Goal: Task Accomplishment & Management: Manage account settings

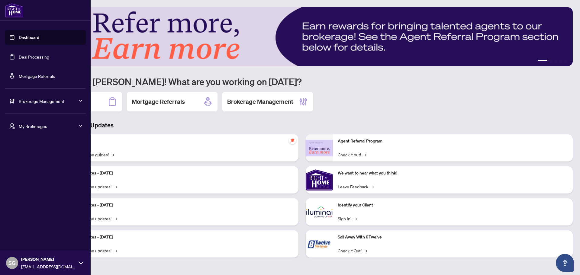
click at [18, 99] on div "Brokerage Management" at bounding box center [45, 101] width 81 height 14
click at [36, 220] on link "Manage Agents" at bounding box center [28, 219] width 30 height 5
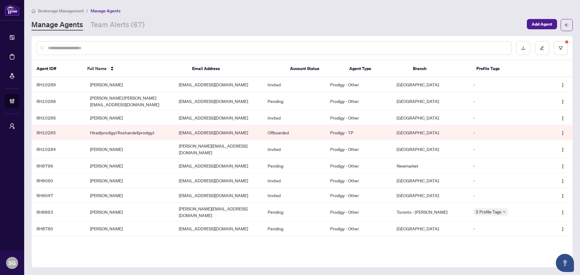
click at [136, 47] on input "text" at bounding box center [277, 48] width 458 height 7
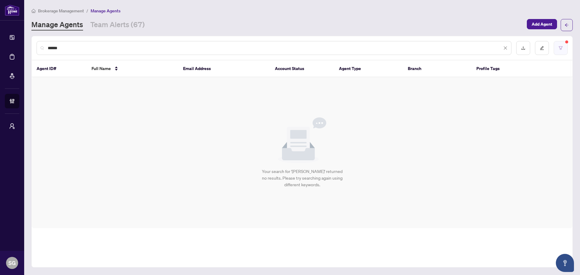
click at [554, 47] on button "button" at bounding box center [560, 48] width 14 height 14
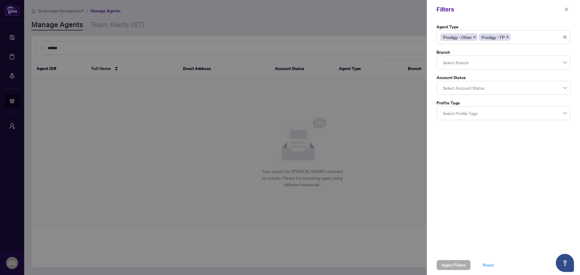
click at [493, 265] on span "Reset" at bounding box center [487, 265] width 11 height 10
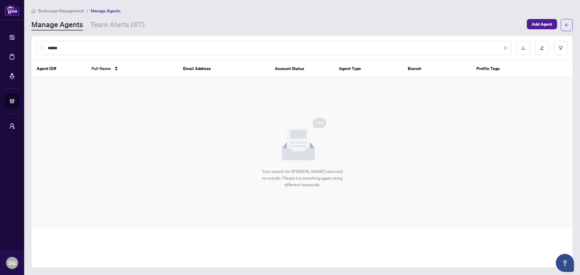
click at [69, 46] on input "******" at bounding box center [275, 48] width 454 height 7
drag, startPoint x: 94, startPoint y: 46, endPoint x: 36, endPoint y: 46, distance: 58.3
click at [36, 46] on div "**********" at bounding box center [302, 48] width 540 height 24
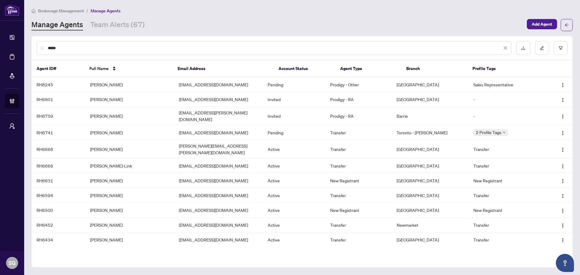
type input "******"
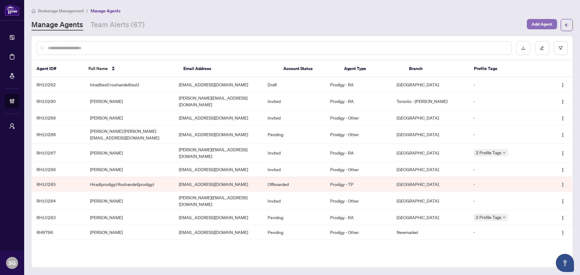
click at [547, 26] on span "Add Agent" at bounding box center [541, 24] width 21 height 10
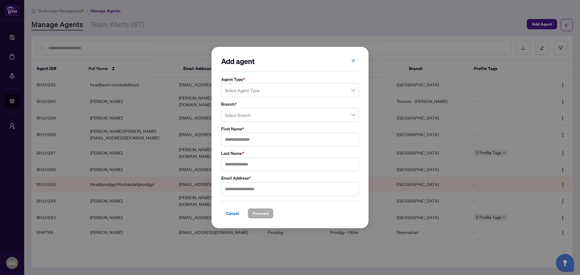
click at [276, 84] on div "Select Agent Type" at bounding box center [290, 90] width 138 height 14
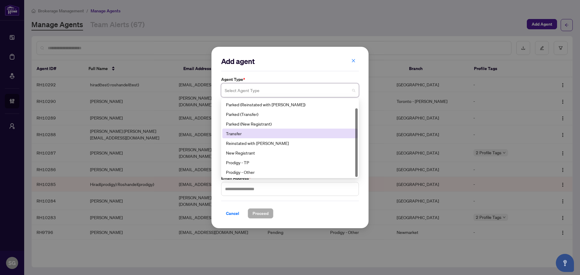
scroll to position [10, 0]
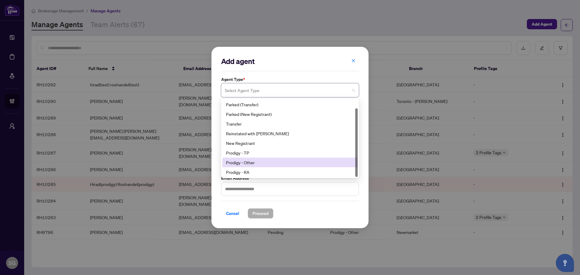
click at [241, 163] on div "Prodigy - Other" at bounding box center [290, 162] width 128 height 7
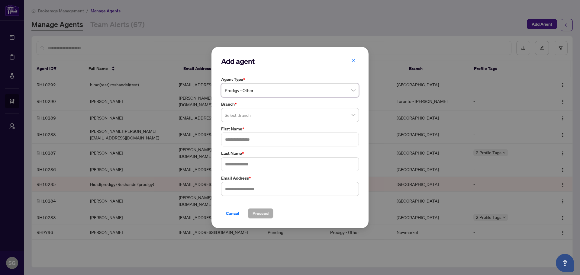
click at [242, 110] on input "search" at bounding box center [287, 115] width 125 height 13
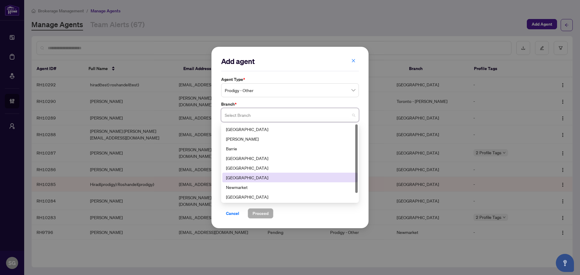
click at [240, 176] on div "[GEOGRAPHIC_DATA]" at bounding box center [290, 177] width 128 height 7
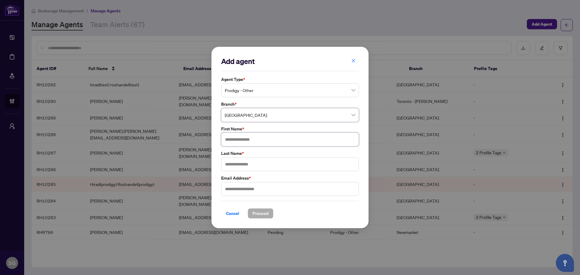
click at [243, 136] on input "text" at bounding box center [290, 140] width 138 height 14
type input "***"
type input "********"
click at [280, 194] on input "text" at bounding box center [290, 189] width 138 height 14
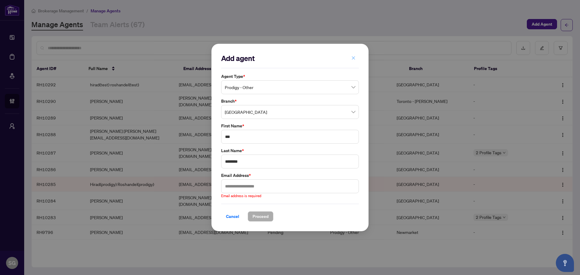
click at [353, 60] on icon "close" at bounding box center [353, 58] width 4 height 4
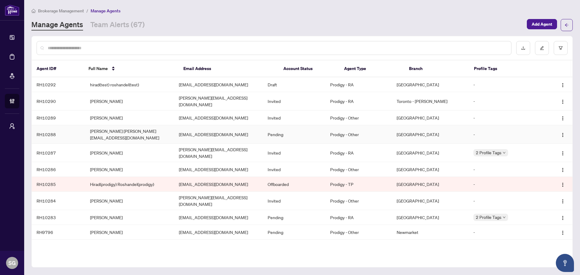
click at [117, 129] on td "[PERSON_NAME] [PERSON_NAME][EMAIL_ADDRESS][DOMAIN_NAME]" at bounding box center [129, 134] width 89 height 18
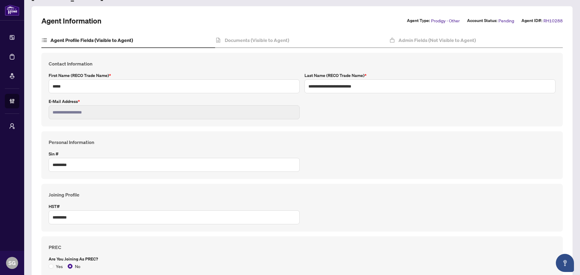
scroll to position [27, 0]
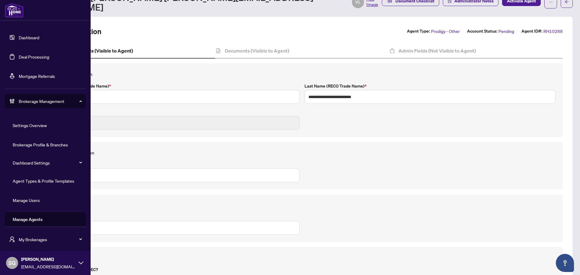
click at [46, 178] on link "Agent Types & Profile Templates" at bounding box center [44, 180] width 62 height 5
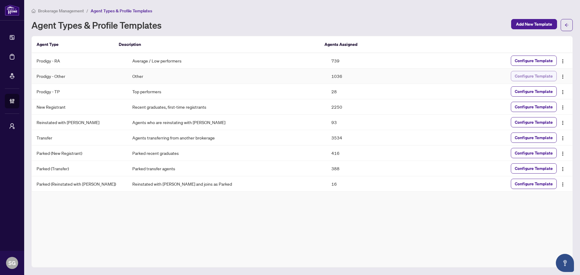
click at [534, 75] on span "Configure Template" at bounding box center [533, 76] width 38 height 10
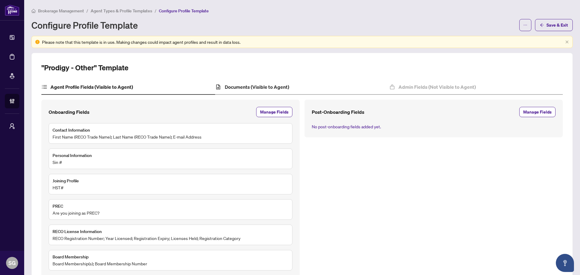
click at [267, 91] on div "Documents (Visible to Agent)" at bounding box center [302, 87] width 174 height 15
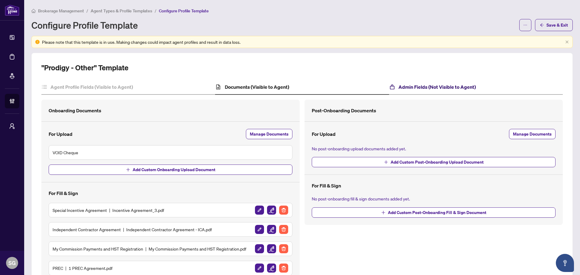
click at [431, 84] on h4 "Admin Fields (Not Visible to Agent)" at bounding box center [436, 86] width 77 height 7
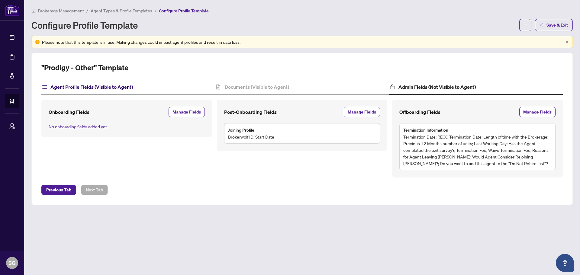
click at [129, 85] on h4 "Agent Profile Fields (Visible to Agent)" at bounding box center [91, 86] width 82 height 7
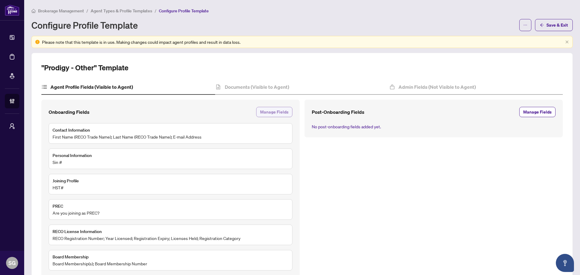
click at [276, 113] on span "Manage Fields" at bounding box center [274, 112] width 28 height 10
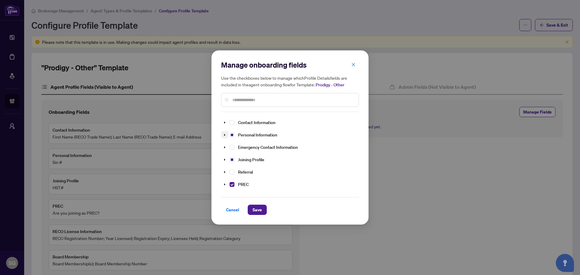
click at [225, 136] on icon "caret-down" at bounding box center [224, 134] width 3 height 3
click at [224, 120] on span at bounding box center [224, 123] width 7 height 8
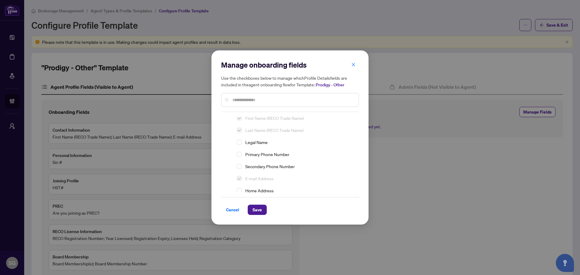
scroll to position [30, 0]
click at [240, 141] on span "Select Primary Phone Number" at bounding box center [239, 140] width 5 height 5
click at [257, 210] on span "Save" at bounding box center [256, 210] width 9 height 10
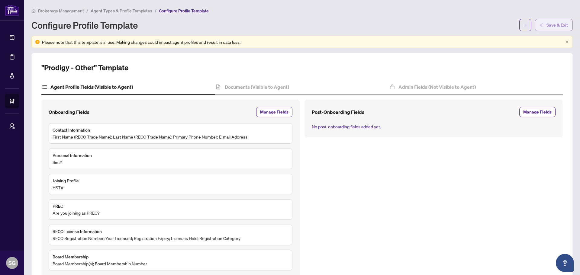
click at [549, 21] on span "Save & Exit" at bounding box center [556, 25] width 21 height 10
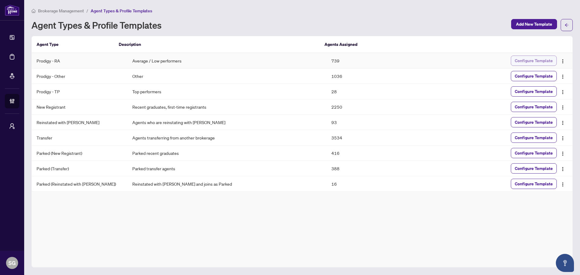
click at [539, 60] on span "Configure Template" at bounding box center [533, 61] width 38 height 10
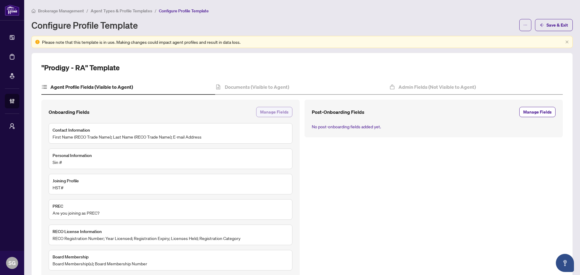
click at [273, 112] on span "Manage Fields" at bounding box center [274, 112] width 28 height 10
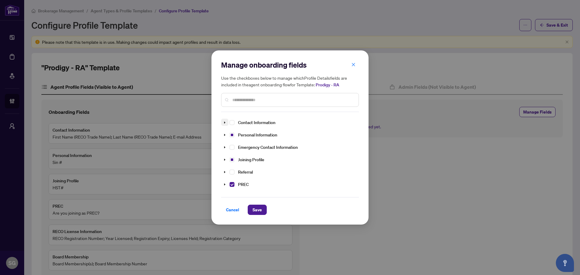
click at [224, 123] on icon "caret-down" at bounding box center [224, 122] width 3 height 3
click at [240, 171] on span "Select Primary Phone Number" at bounding box center [239, 170] width 5 height 5
click at [258, 215] on button "Save" at bounding box center [257, 210] width 19 height 10
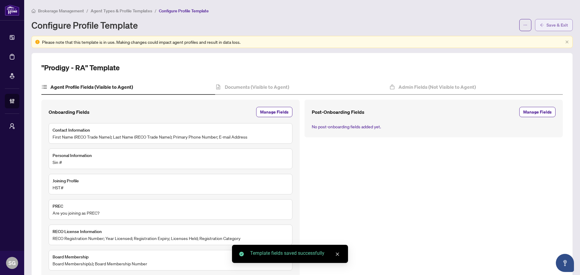
click at [552, 27] on span "Save & Exit" at bounding box center [556, 25] width 21 height 10
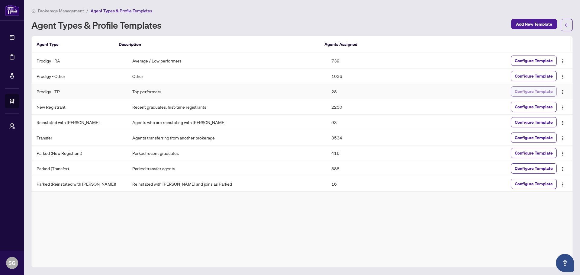
click at [551, 89] on span "Configure Template" at bounding box center [533, 92] width 38 height 10
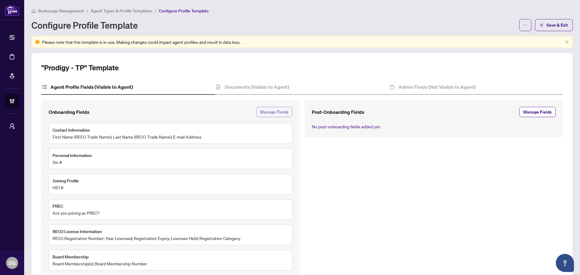
click at [278, 109] on span "Manage Fields" at bounding box center [274, 112] width 28 height 10
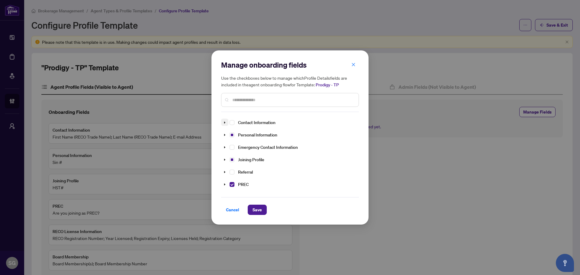
click at [223, 120] on span at bounding box center [224, 123] width 7 height 8
click at [238, 171] on span "Select Primary Phone Number" at bounding box center [239, 170] width 5 height 5
click at [255, 208] on span "Save" at bounding box center [256, 210] width 9 height 10
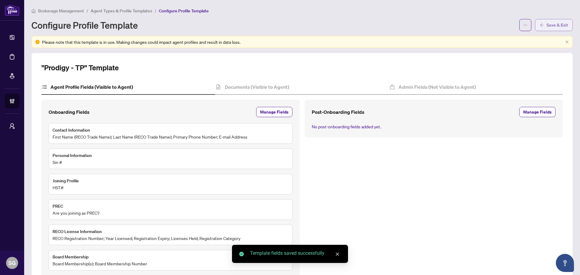
click at [553, 26] on span "Save & Exit" at bounding box center [556, 25] width 21 height 10
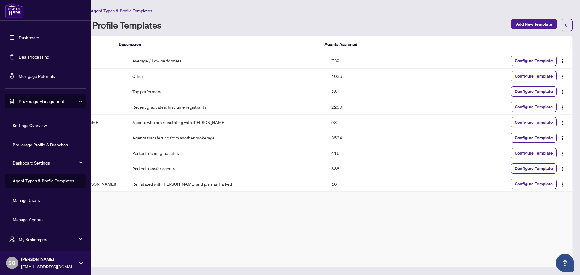
click at [42, 222] on link "Manage Agents" at bounding box center [28, 219] width 30 height 5
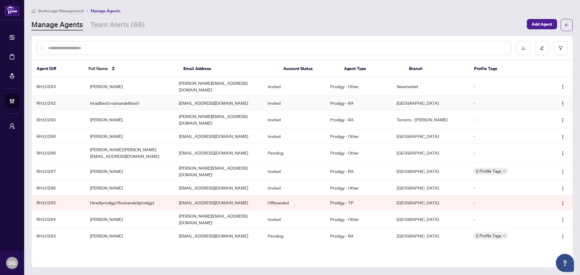
click at [107, 104] on td "hirad(test) roshandel(test)" at bounding box center [129, 103] width 89 height 15
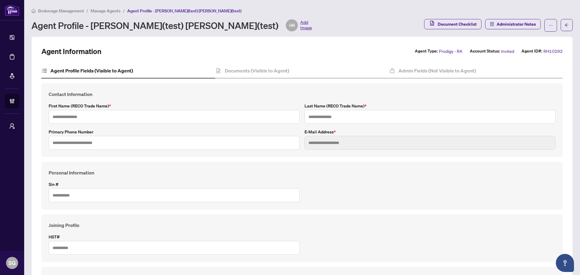
type input "**********"
type input "*******"
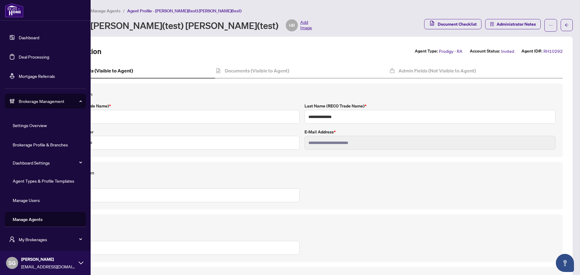
click at [34, 201] on link "Manage Users" at bounding box center [26, 199] width 27 height 5
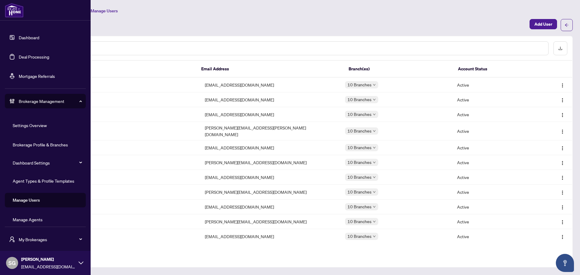
click at [34, 219] on link "Manage Agents" at bounding box center [28, 219] width 30 height 5
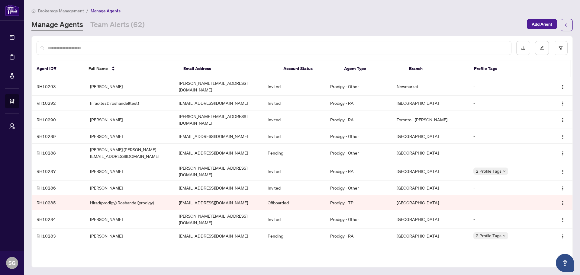
click at [137, 42] on div at bounding box center [274, 48] width 474 height 14
click at [137, 44] on div at bounding box center [274, 48] width 474 height 14
click at [61, 48] on input "text" at bounding box center [277, 48] width 458 height 7
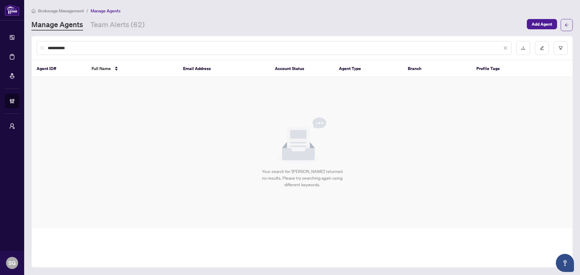
drag, startPoint x: 161, startPoint y: 47, endPoint x: -115, endPoint y: 61, distance: 275.9
click at [0, 61] on html "**********" at bounding box center [290, 137] width 580 height 275
type input "**********"
drag, startPoint x: 116, startPoint y: 87, endPoint x: 115, endPoint y: 80, distance: 6.7
click at [116, 87] on div "Your search for '[PERSON_NAME]' returned no results. Please try searching again…" at bounding box center [302, 152] width 540 height 151
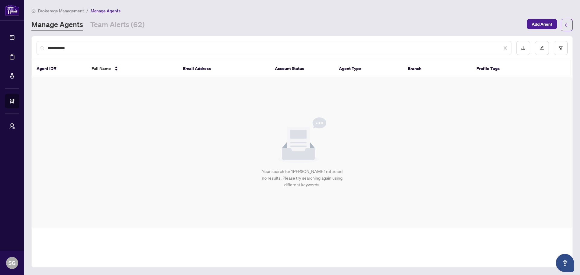
click at [107, 46] on input "**********" at bounding box center [275, 48] width 454 height 7
drag, startPoint x: 71, startPoint y: 47, endPoint x: -97, endPoint y: 34, distance: 167.7
click at [0, 34] on html "**********" at bounding box center [290, 137] width 580 height 275
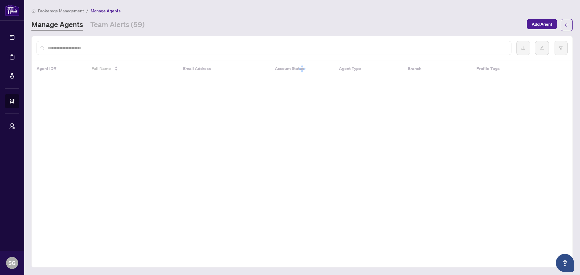
click at [76, 47] on input "text" at bounding box center [277, 48] width 458 height 7
paste input "**********"
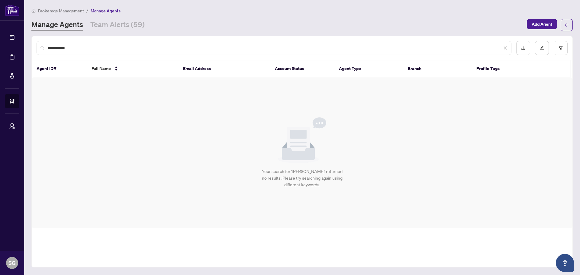
type input "**********"
click at [88, 24] on div "Manage Agents Team Alerts (59)" at bounding box center [87, 25] width 113 height 11
click at [115, 24] on link "Team Alerts (59)" at bounding box center [117, 25] width 54 height 11
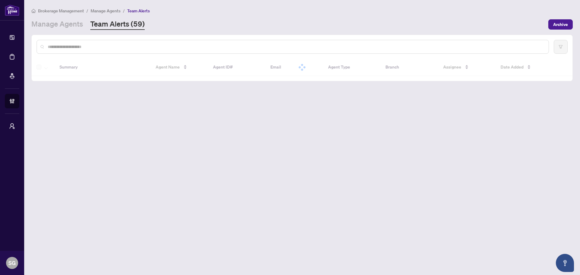
click at [63, 46] on input "text" at bounding box center [296, 46] width 496 height 7
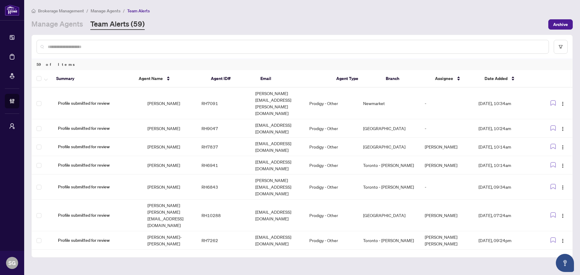
paste input "**********"
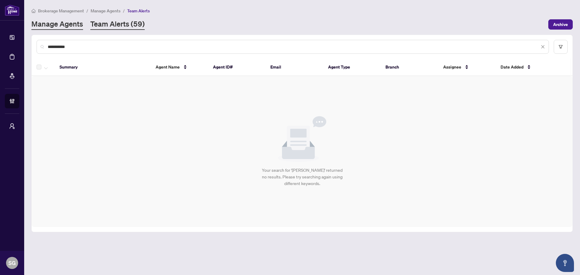
type input "**********"
click at [56, 26] on link "Manage Agents" at bounding box center [57, 24] width 52 height 11
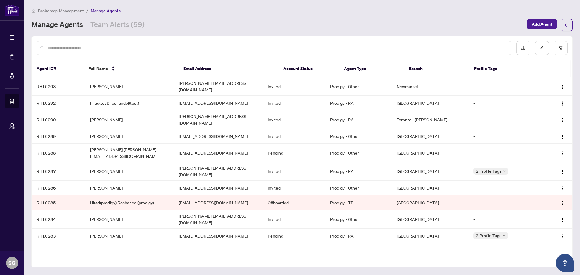
click at [74, 46] on input "text" at bounding box center [277, 48] width 458 height 7
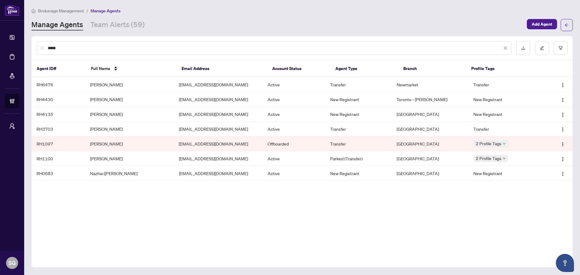
type input "*****"
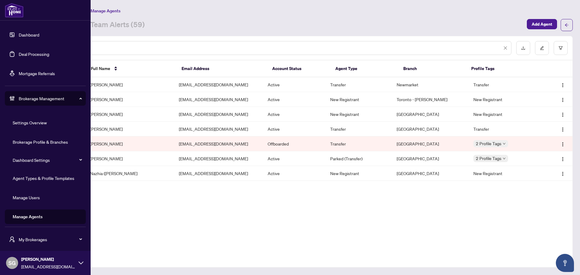
scroll to position [5, 0]
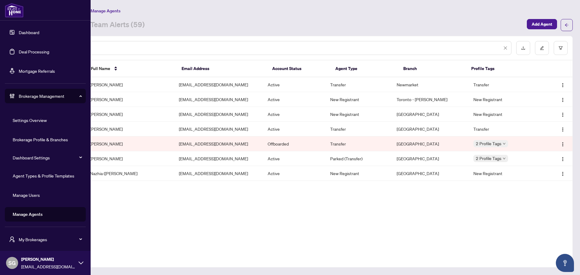
click at [46, 175] on link "Agent Types & Profile Templates" at bounding box center [44, 175] width 62 height 5
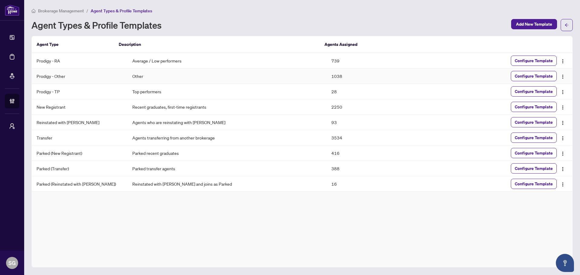
click at [62, 78] on td "Prodigy - Other" at bounding box center [80, 76] width 96 height 15
click at [526, 74] on span "Configure Template" at bounding box center [533, 76] width 38 height 10
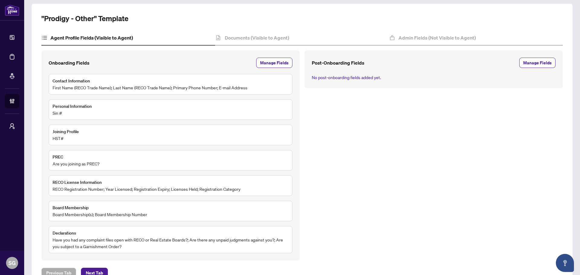
scroll to position [39, 0]
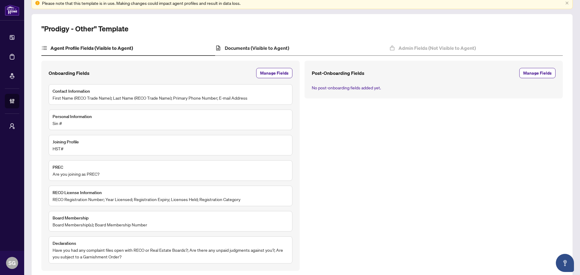
click at [268, 53] on div "Documents (Visible to Agent)" at bounding box center [302, 48] width 174 height 15
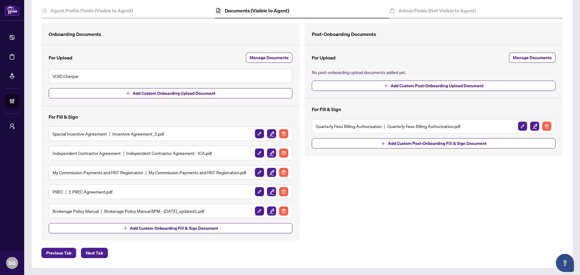
scroll to position [16, 0]
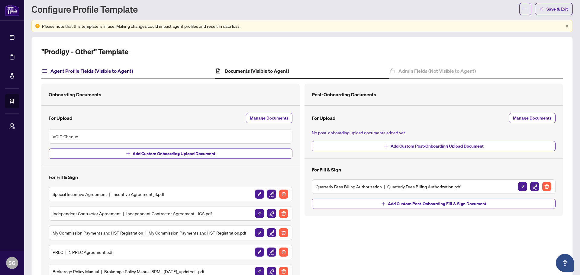
click at [92, 69] on h4 "Agent Profile Fields (Visible to Agent)" at bounding box center [91, 70] width 82 height 7
